Goal: Information Seeking & Learning: Find specific fact

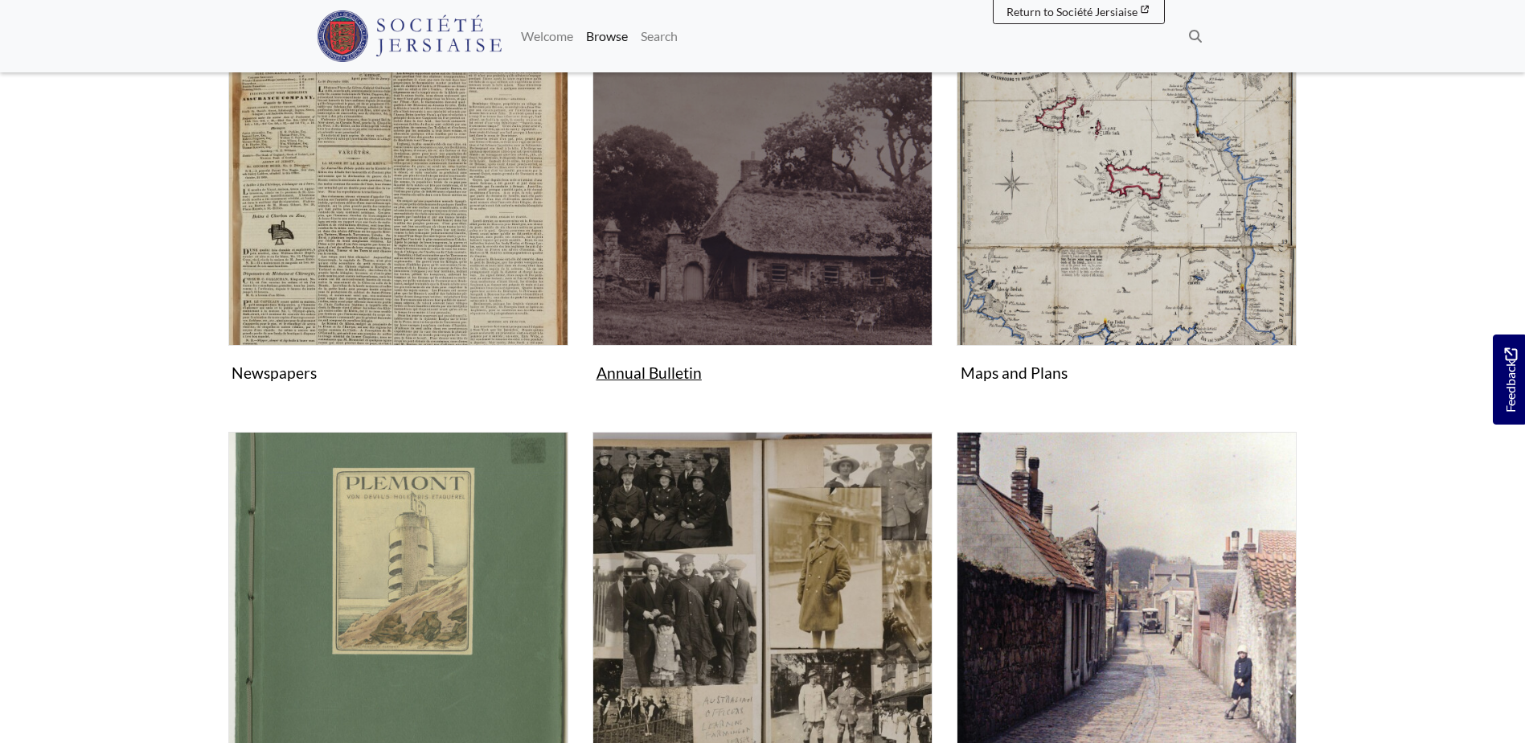
scroll to position [402, 0]
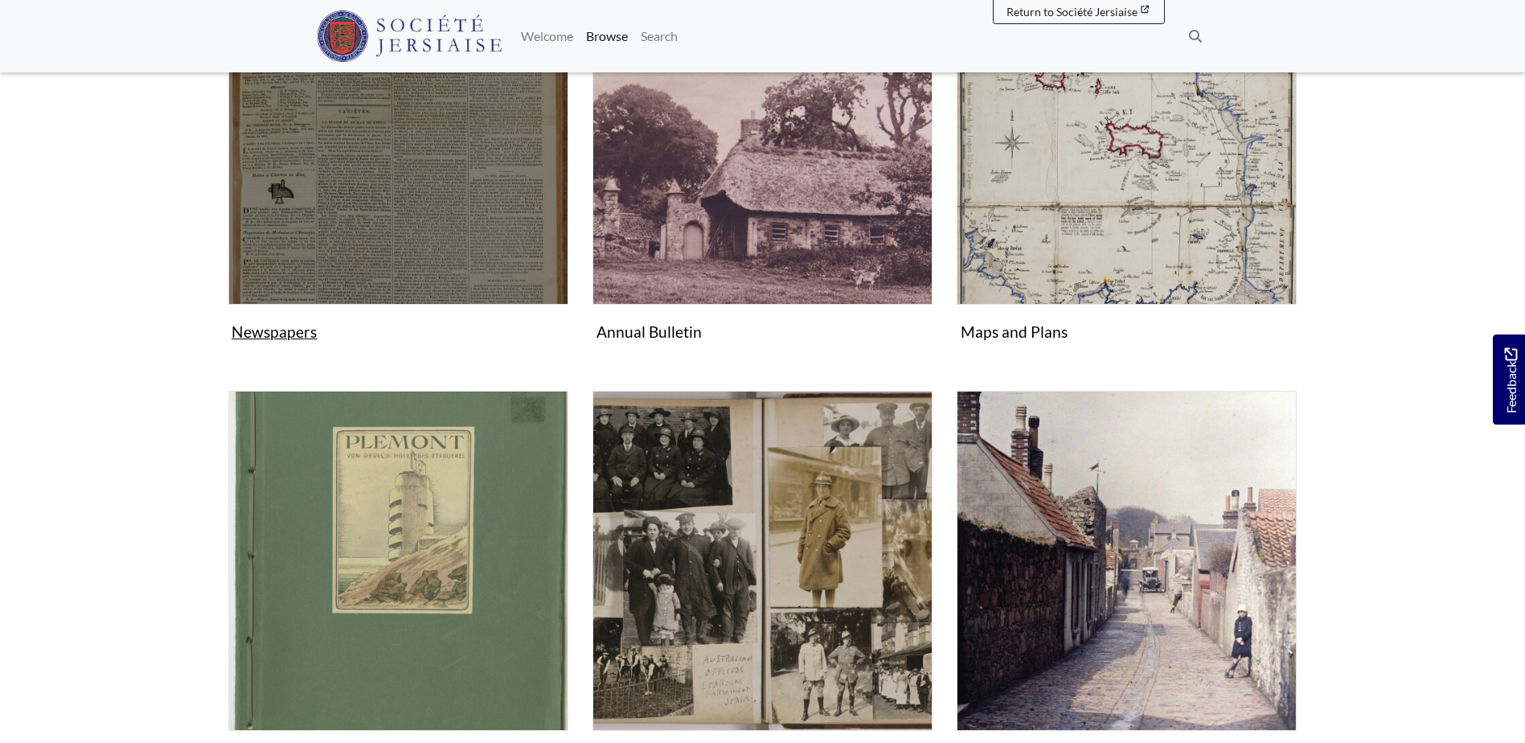
click at [399, 293] on img "Subcollection" at bounding box center [398, 135] width 340 height 340
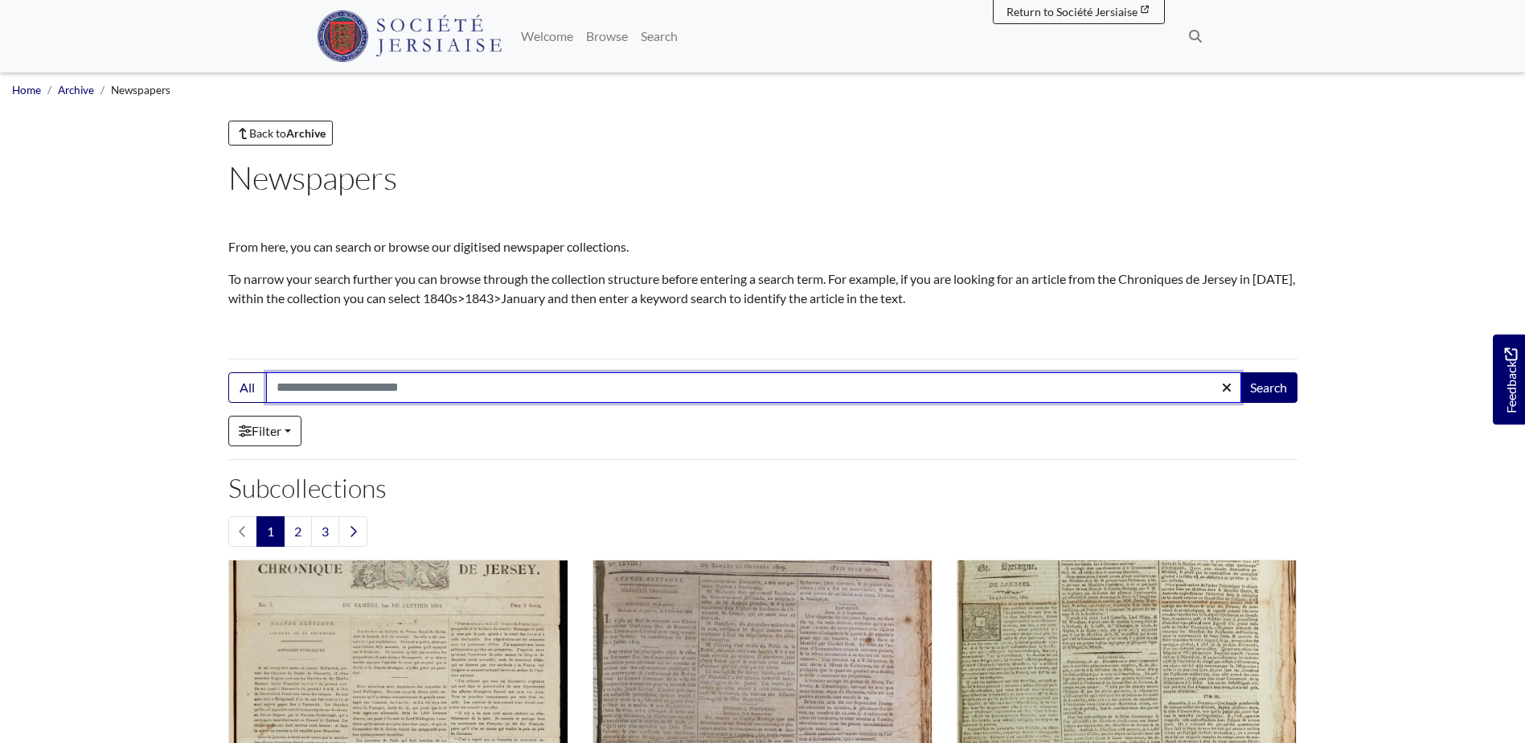
click at [372, 386] on input "Search:" at bounding box center [753, 387] width 975 height 31
type input "******"
click at [1240, 372] on button "Search" at bounding box center [1269, 387] width 58 height 31
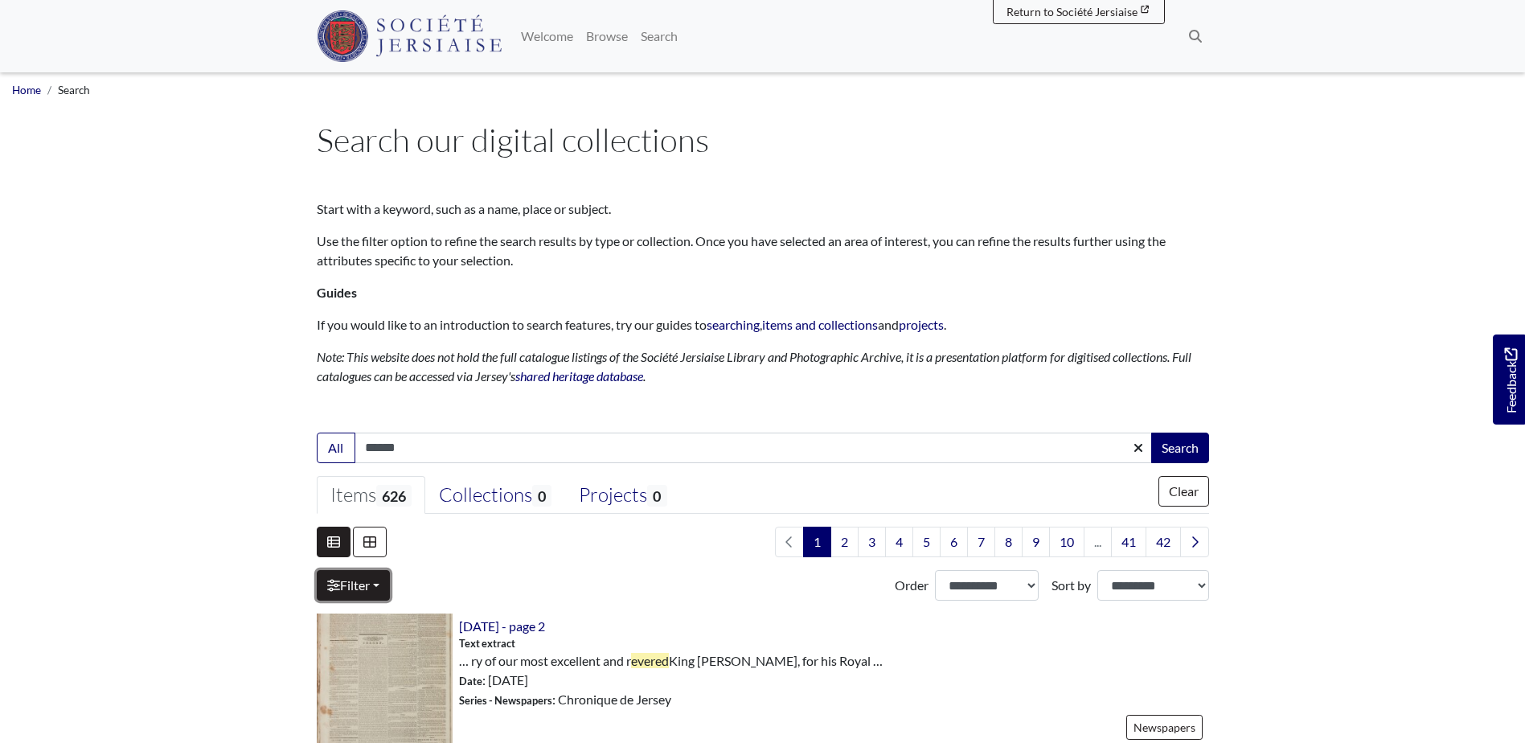
click at [337, 591] on icon at bounding box center [333, 585] width 13 height 13
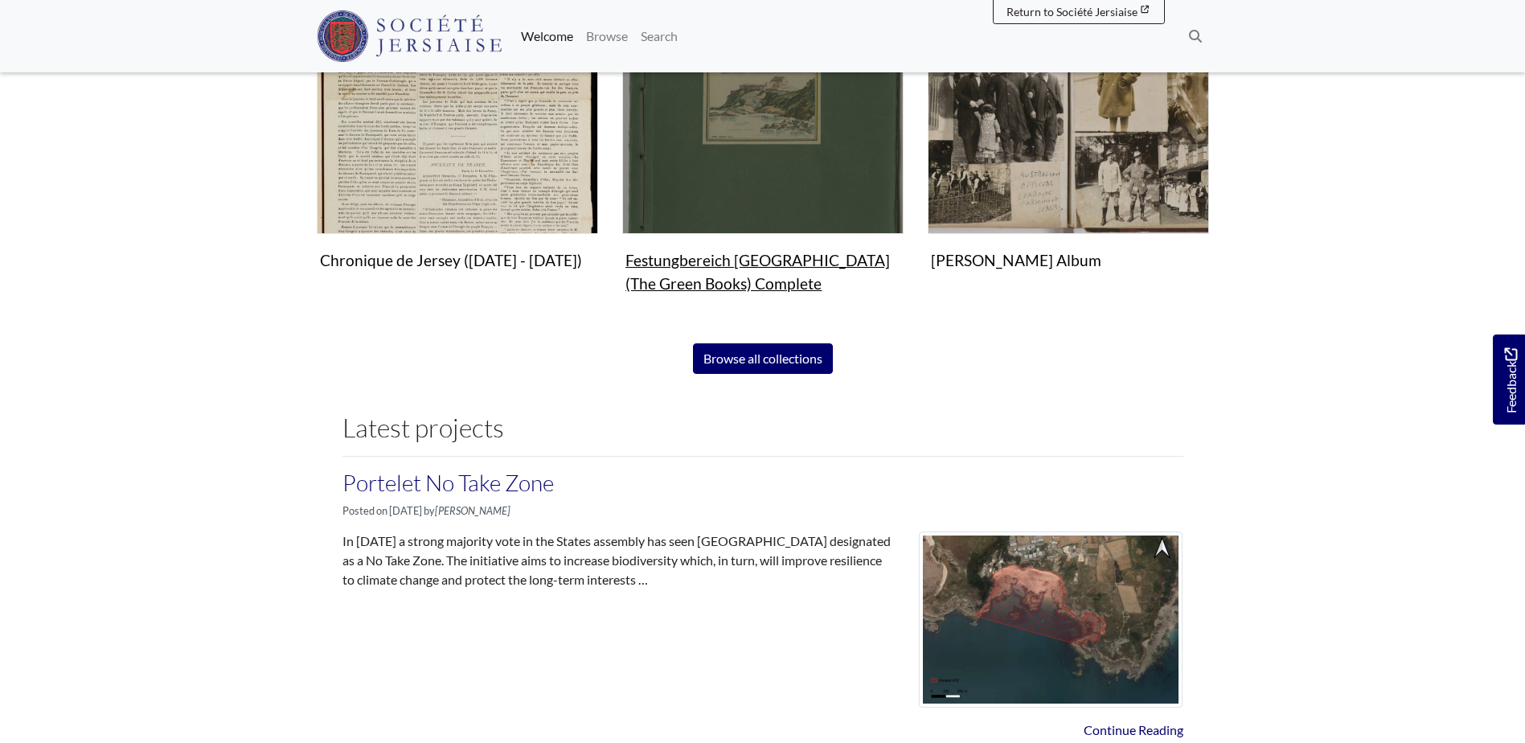
scroll to position [1126, 0]
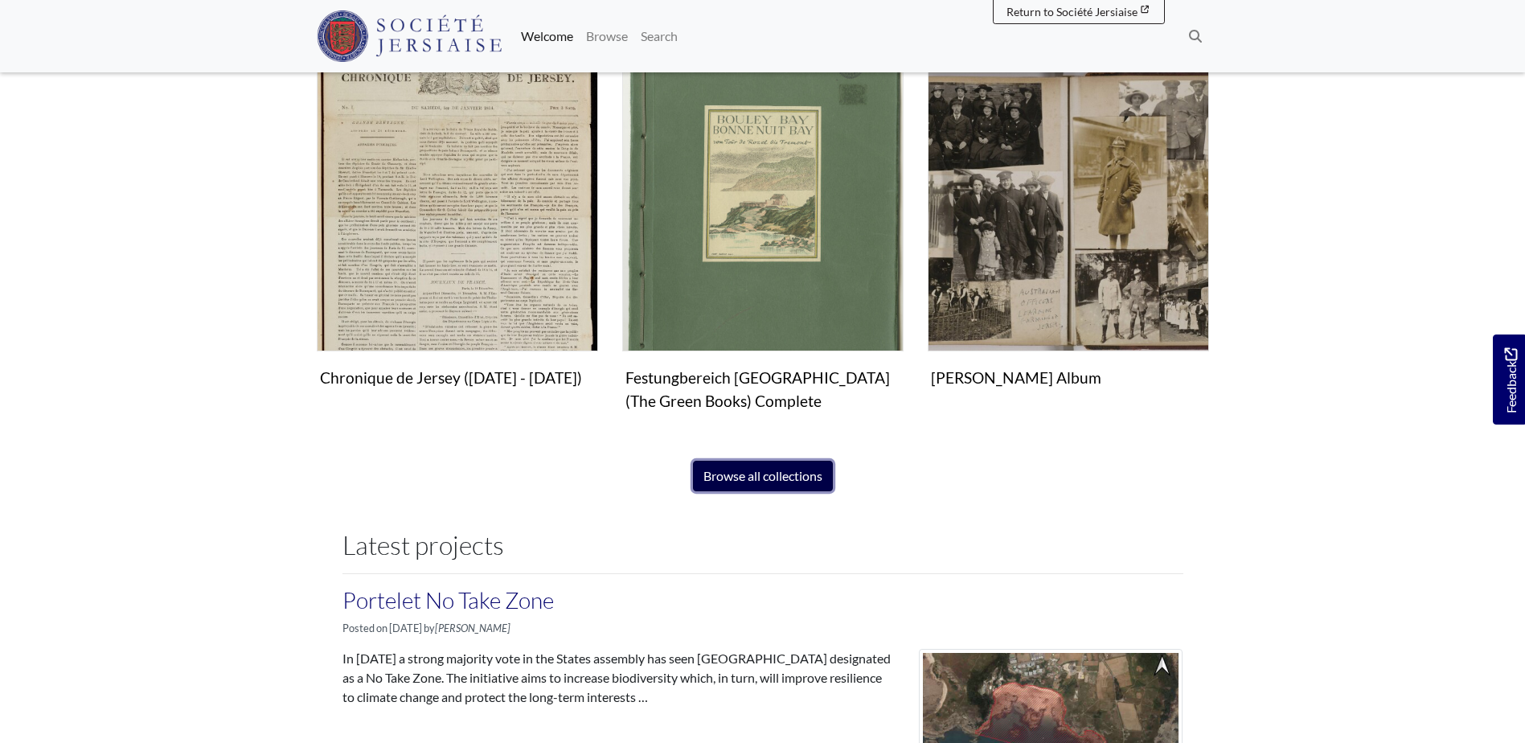
click at [730, 469] on link "Browse all collections" at bounding box center [763, 476] width 140 height 31
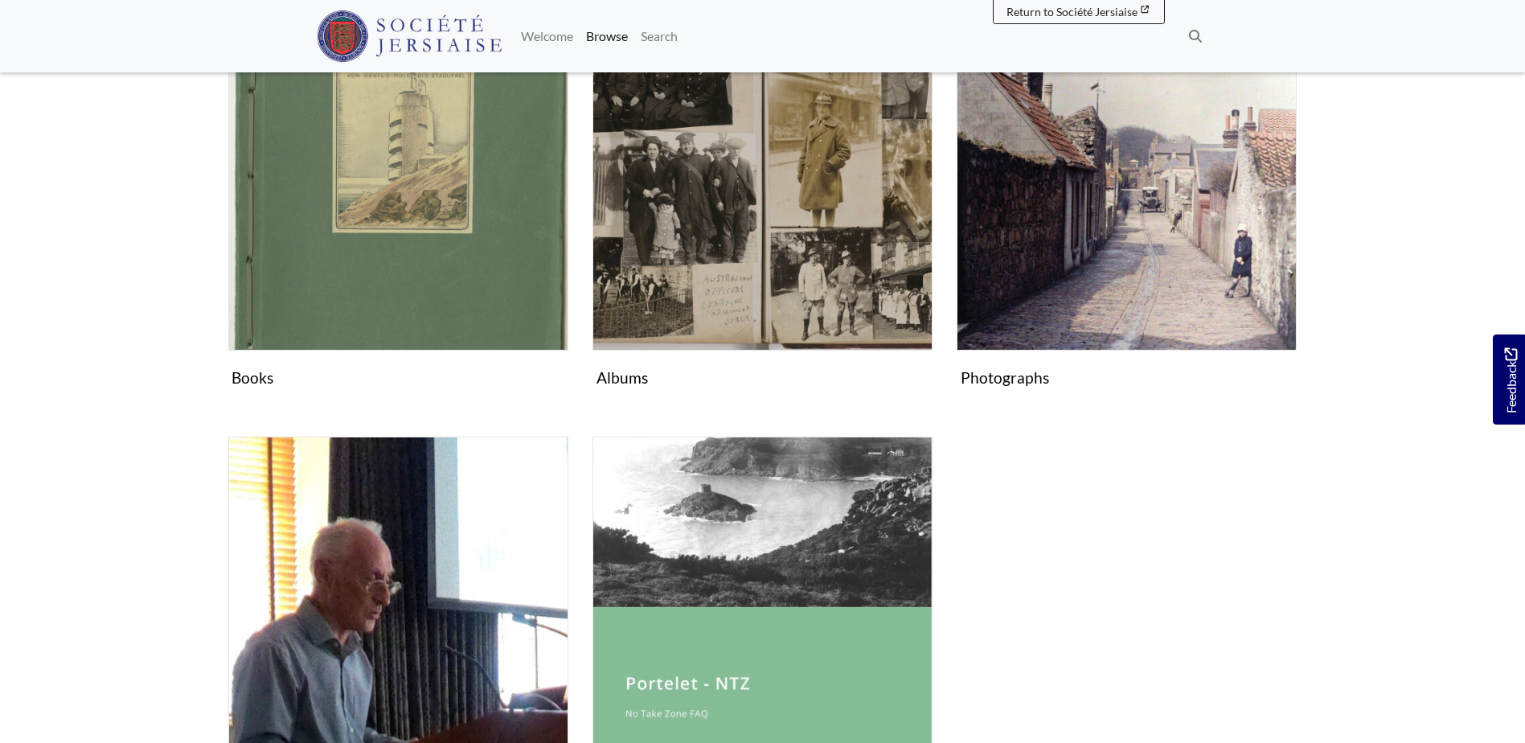
scroll to position [804, 0]
